Goal: Task Accomplishment & Management: Complete application form

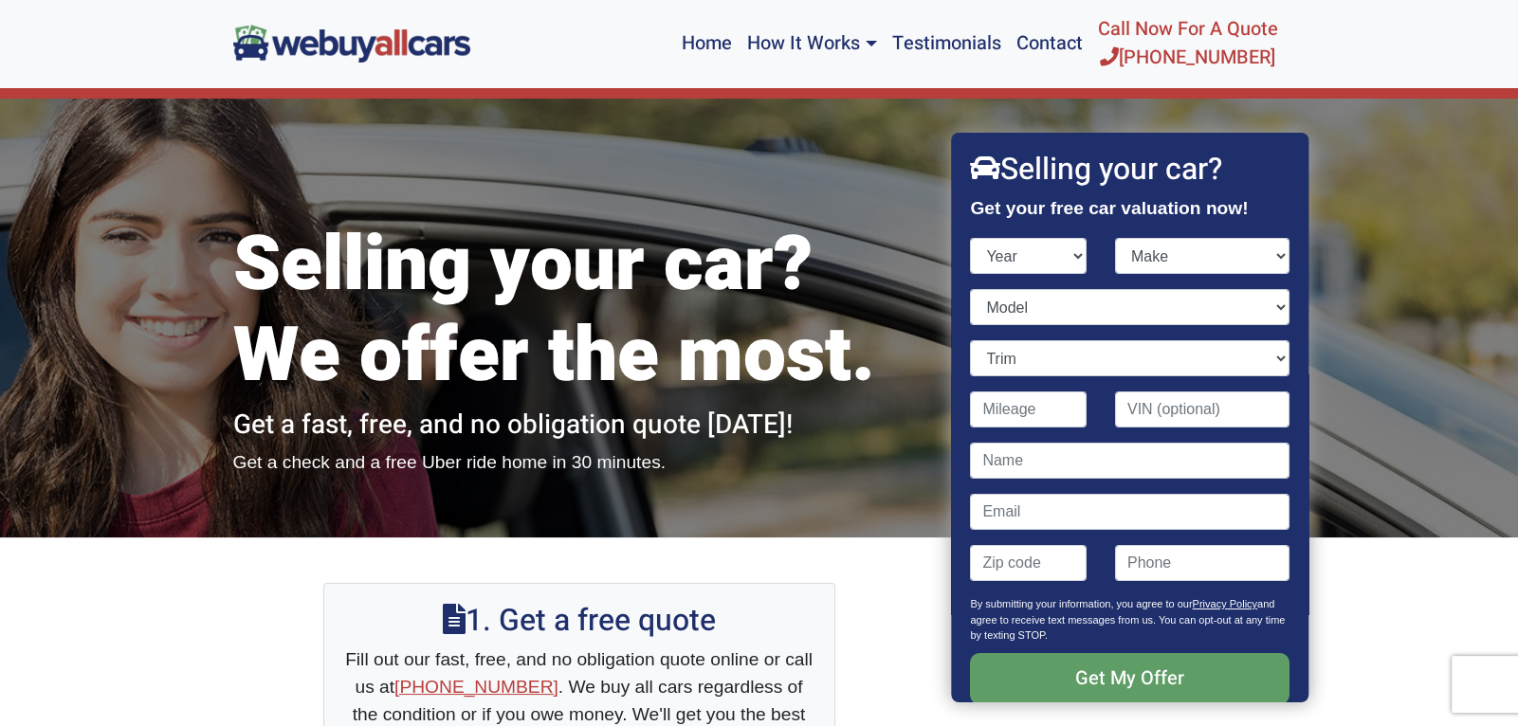
select select "1999"
click at [971, 238] on select "Year [DATE] 2025 2024 2023 2022 2021 2020 2019 2018 2017 2016 2015 2014 2013 20…" at bounding box center [1029, 256] width 117 height 36
click at [1289, 255] on div "Make Acura AM General Audi BMW Buick Cadillac Chevrolet Chrysler Daewoo Dodge F…" at bounding box center [1202, 263] width 203 height 51
click at [1279, 255] on select "Make Acura AM General Audi BMW Buick Cadillac Chevrolet Chrysler Daewoo Dodge F…" at bounding box center [1202, 256] width 174 height 36
select select "Jeep"
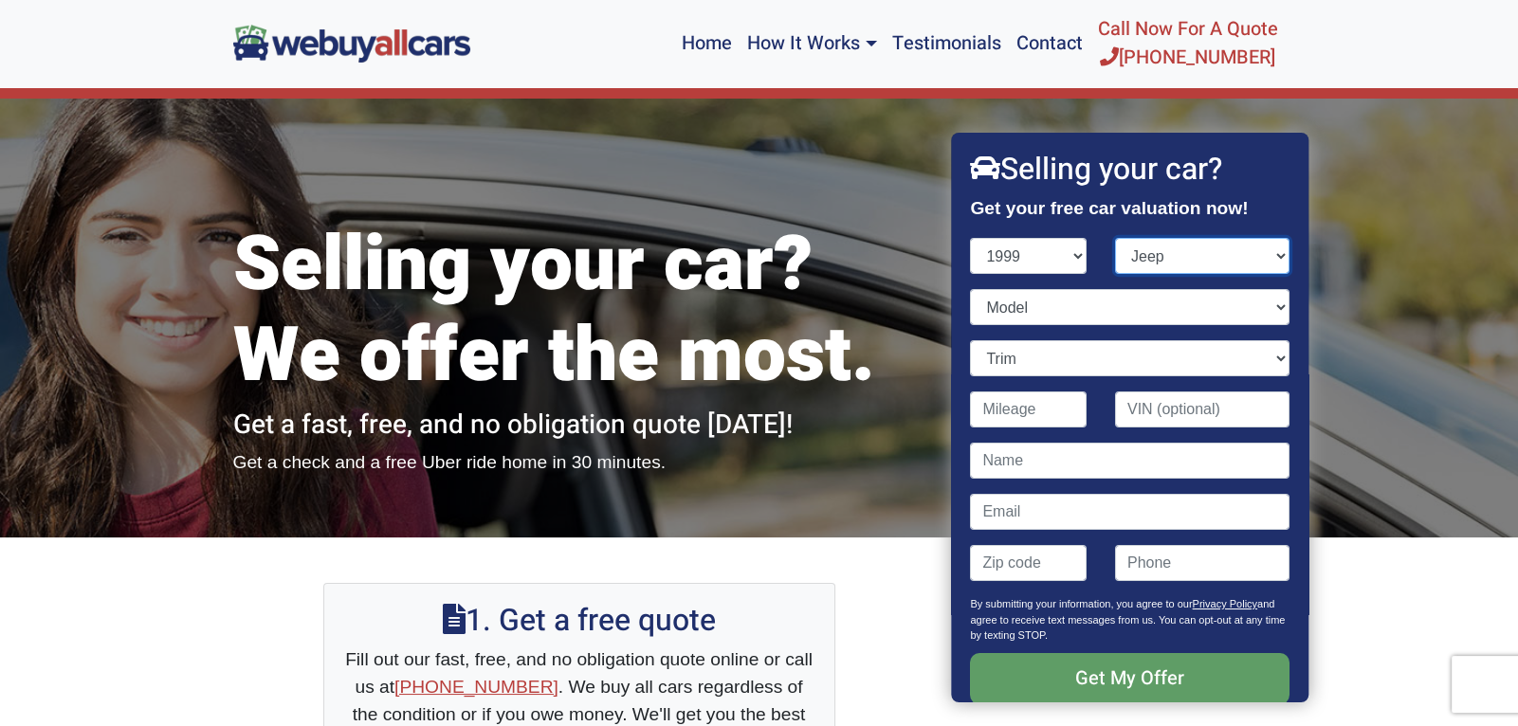
click at [1115, 238] on select "Make Acura AM General Audi BMW Buick Cadillac Chevrolet Chrysler Daewoo Dodge F…" at bounding box center [1202, 256] width 174 height 36
click at [1035, 305] on select "Model Cherokee Grand Cherokee Wrangler" at bounding box center [1130, 307] width 319 height 36
select select "Cherokee"
click at [971, 289] on select "Model Cherokee Grand Cherokee Wrangler" at bounding box center [1130, 307] width 319 height 36
click at [1023, 358] on select "Trim Classic 4dr SUV Classic 4dr SUV 4WD Limited 4dr SUV Limited 4dr SUV 4WD SE…" at bounding box center [1130, 358] width 319 height 36
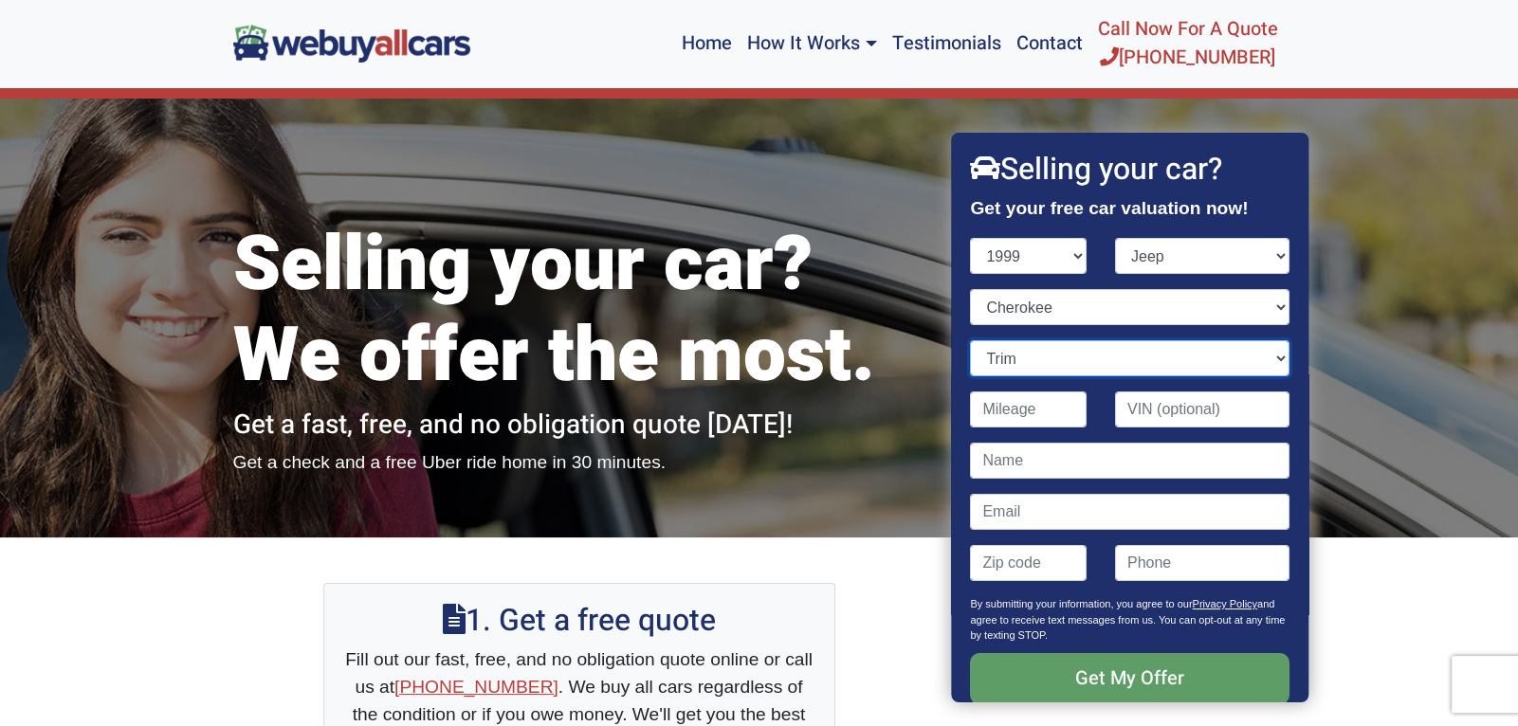
select select "Classic 4dr SUV 4WD"
click at [971, 340] on select "Trim Classic 4dr SUV Classic 4dr SUV 4WD Limited 4dr SUV Limited 4dr SUV 4WD SE…" at bounding box center [1130, 358] width 319 height 36
click at [1066, 410] on input "Contact form" at bounding box center [1029, 410] width 117 height 36
type input "162,000"
click at [1175, 426] on input "Contact form" at bounding box center [1202, 410] width 174 height 36
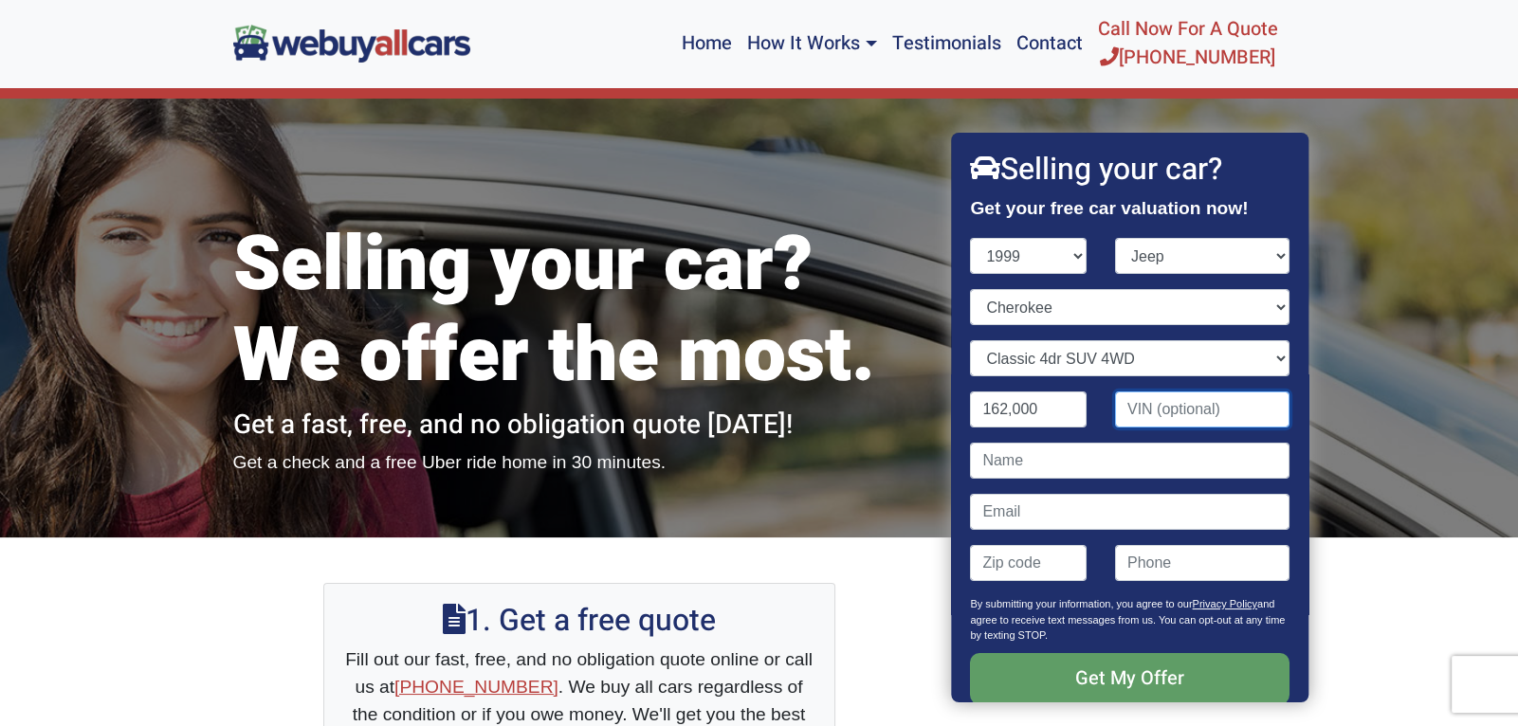
click at [1178, 410] on input "Contact form" at bounding box center [1202, 410] width 174 height 36
paste input "1J4FF68S3XL58513"
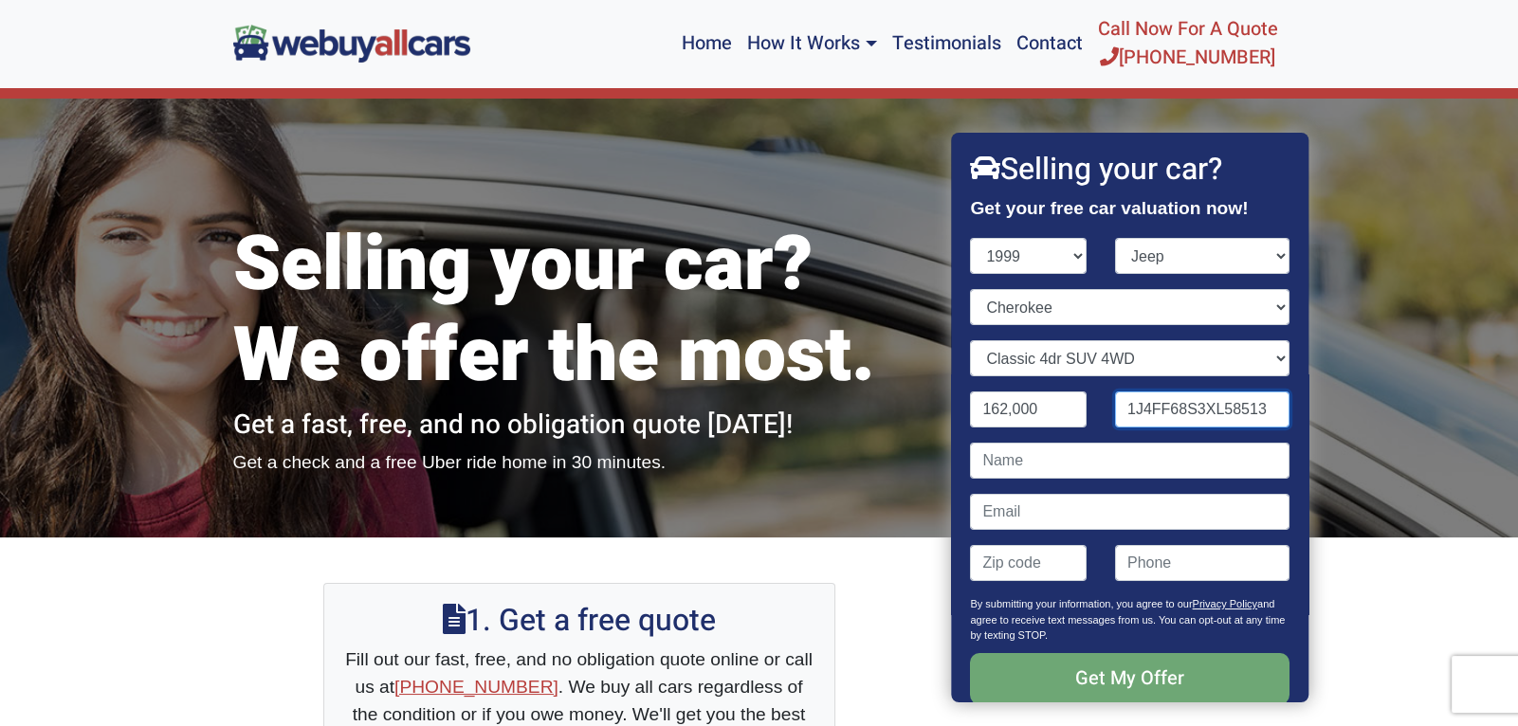
type input "1J4FF68S3XL58513"
click at [1119, 674] on input "Get My Offer" at bounding box center [1130, 678] width 319 height 51
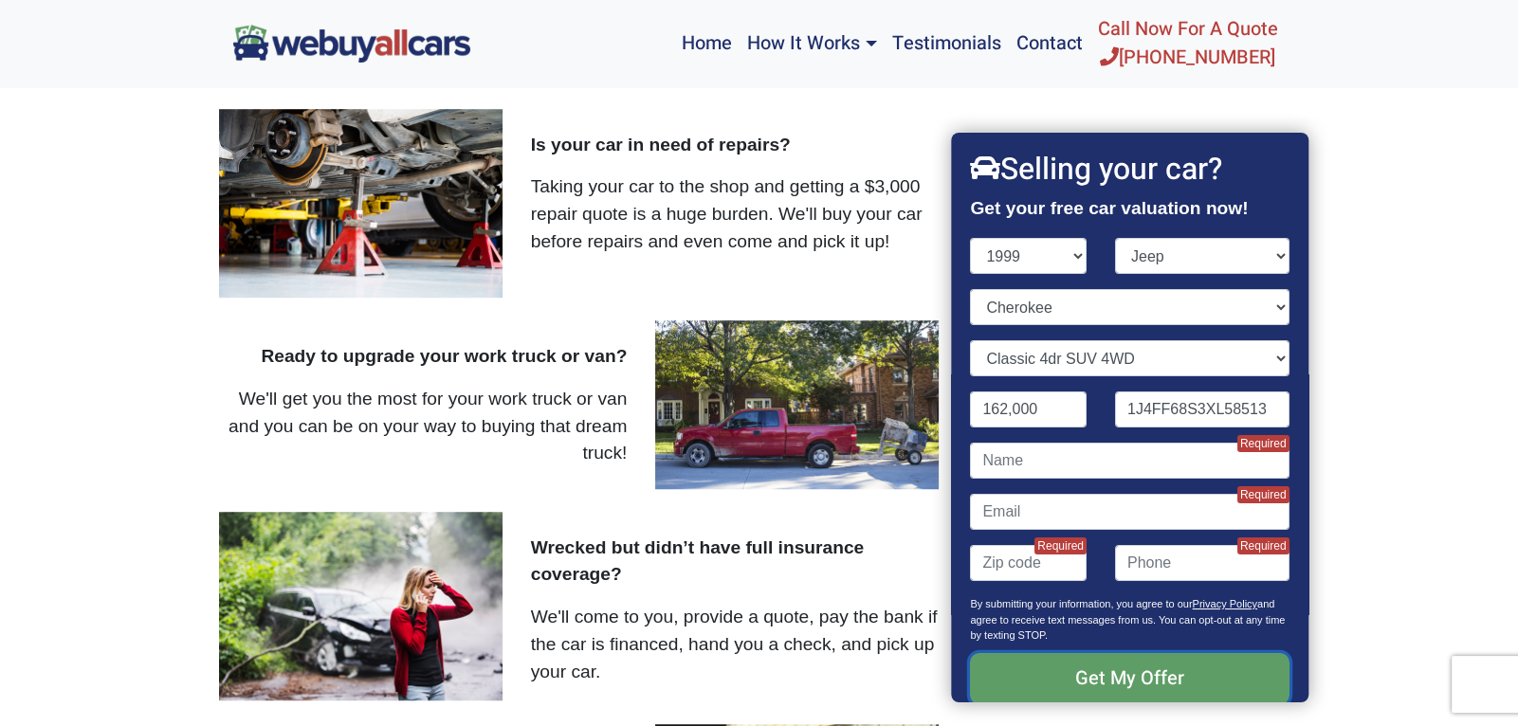
scroll to position [2740, 0]
